Goal: Task Accomplishment & Management: Use online tool/utility

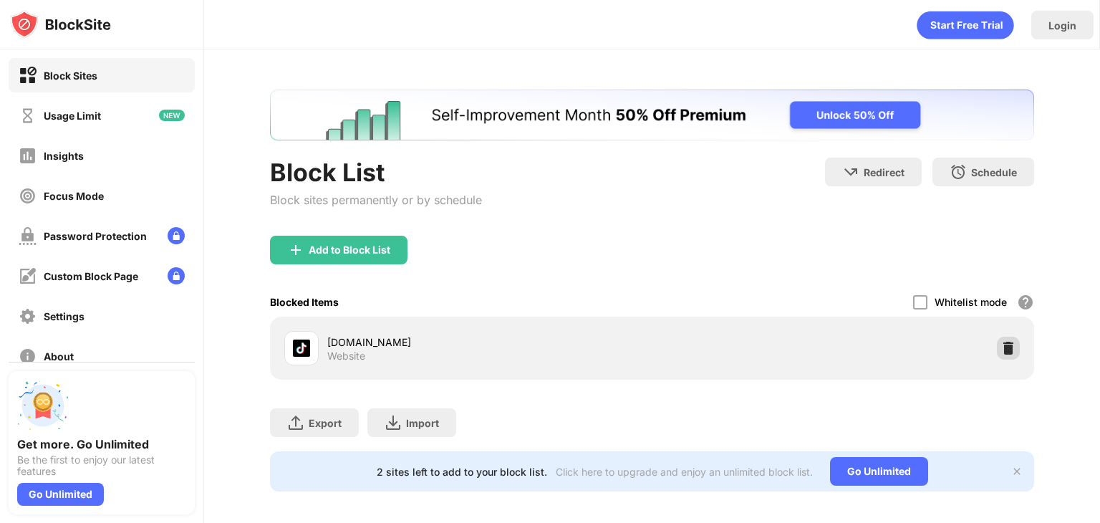
click at [1001, 347] on img at bounding box center [1008, 348] width 14 height 14
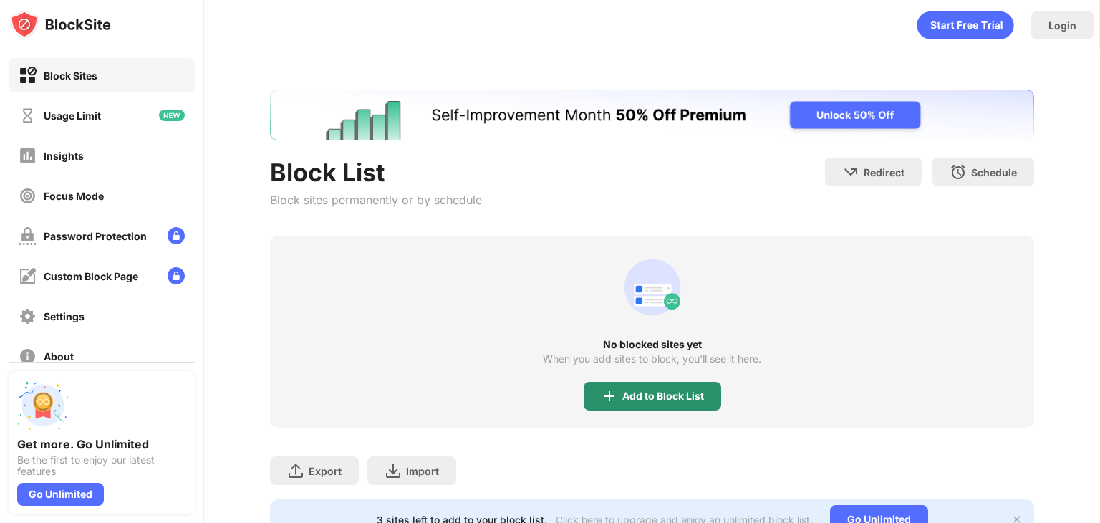
click at [664, 400] on div "Add to Block List" at bounding box center [663, 395] width 82 height 11
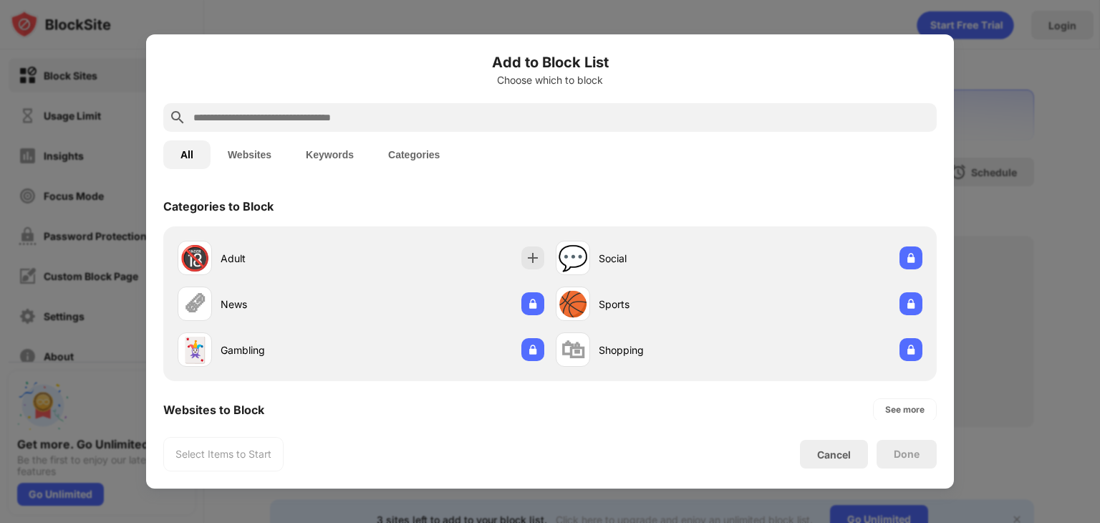
click at [375, 107] on div at bounding box center [549, 117] width 773 height 29
click at [369, 112] on input "text" at bounding box center [561, 117] width 739 height 17
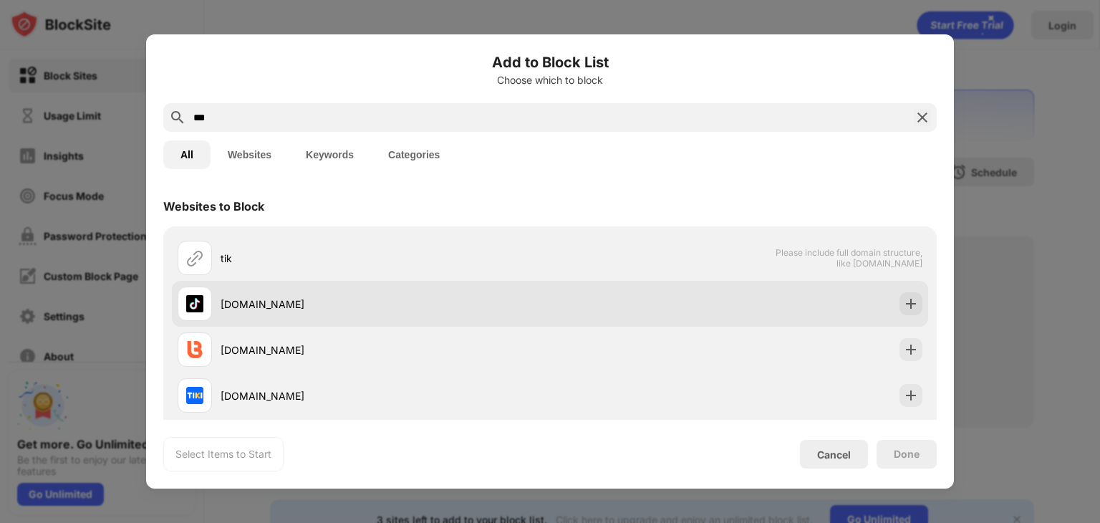
type input "***"
click at [259, 319] on div "[DOMAIN_NAME]" at bounding box center [364, 303] width 372 height 34
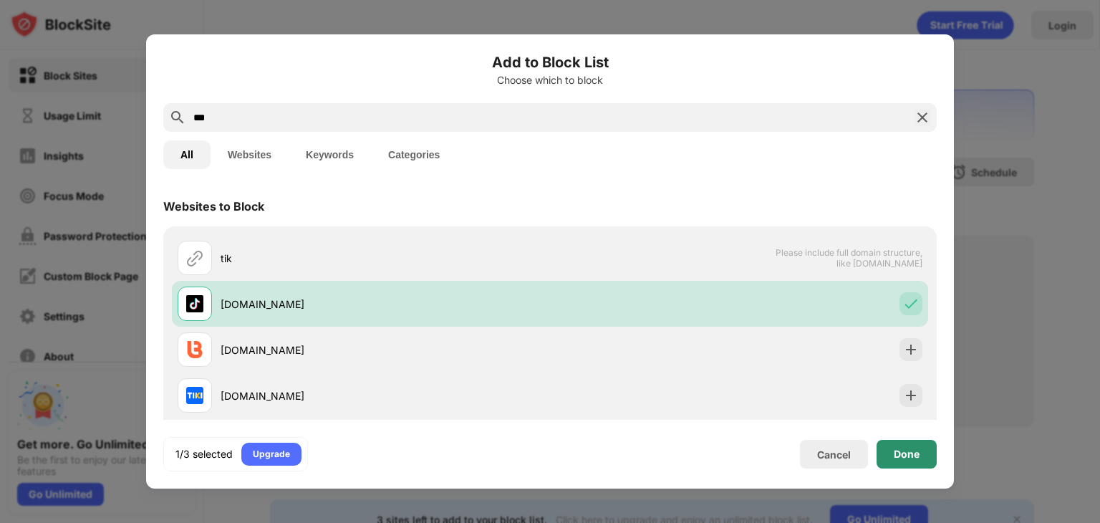
click at [889, 449] on div "Done" at bounding box center [906, 454] width 60 height 29
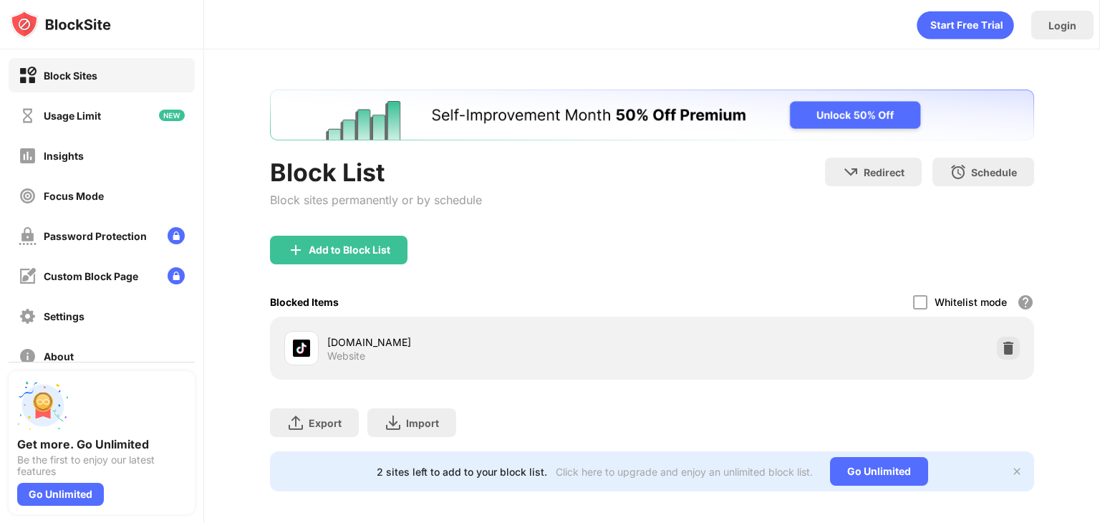
drag, startPoint x: 889, startPoint y: 449, endPoint x: 823, endPoint y: 491, distance: 77.9
click at [829, 490] on div "Block List Block sites permanently or by schedule Redirect Choose a site to be …" at bounding box center [652, 291] width 764 height 402
